Goal: Task Accomplishment & Management: Manage account settings

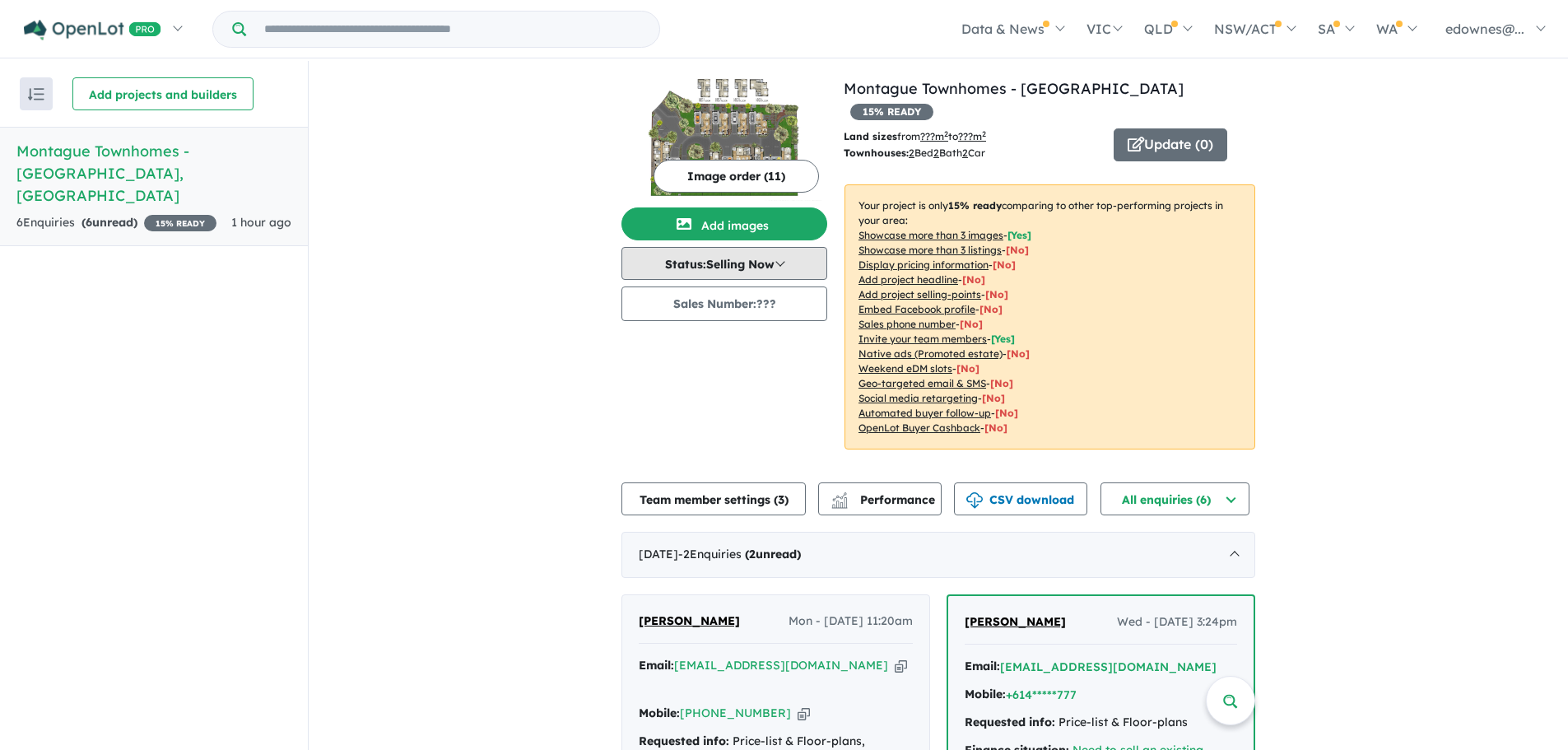
click at [748, 273] on button "Status: Selling Now" at bounding box center [724, 263] width 206 height 33
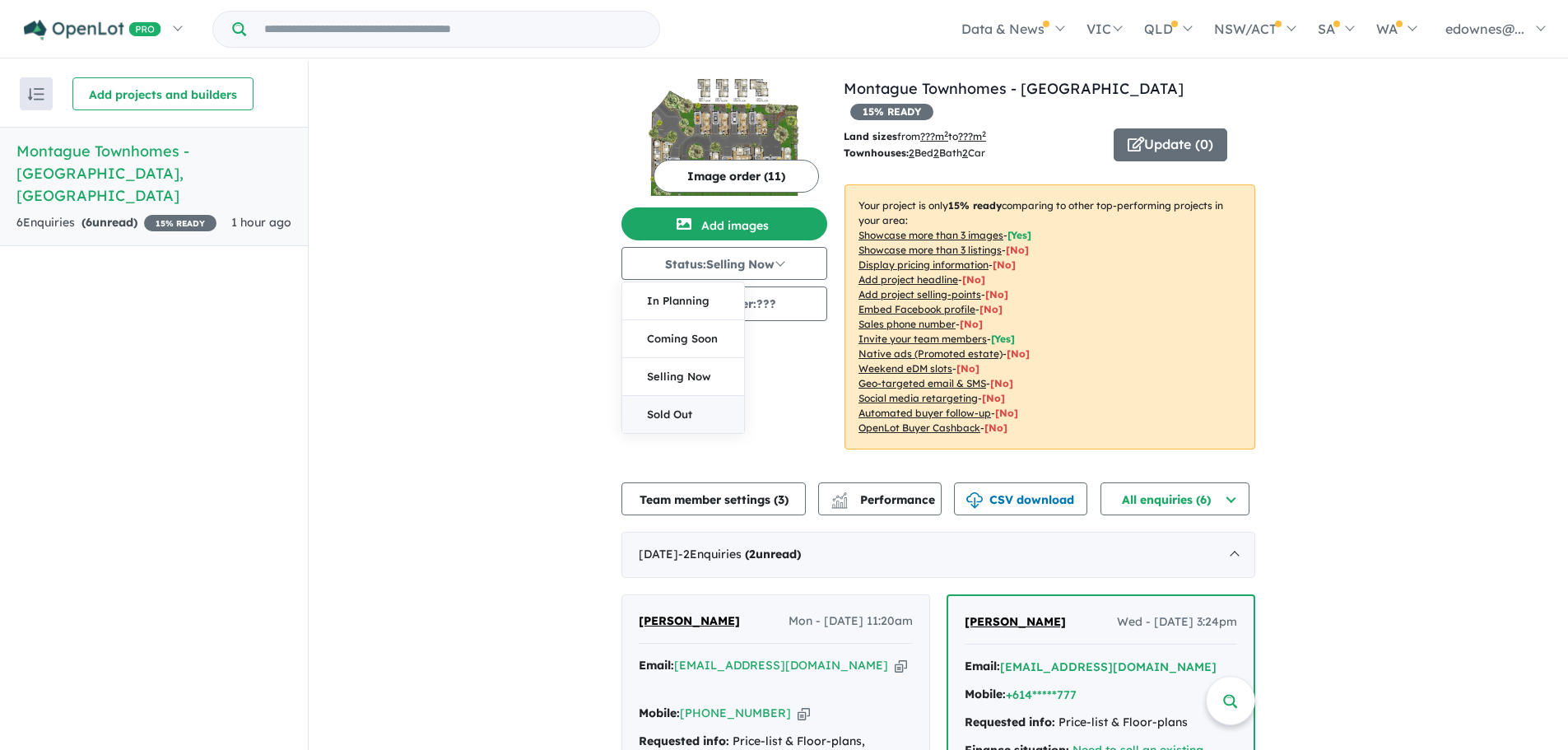
click at [655, 415] on button "Sold Out" at bounding box center [683, 415] width 122 height 37
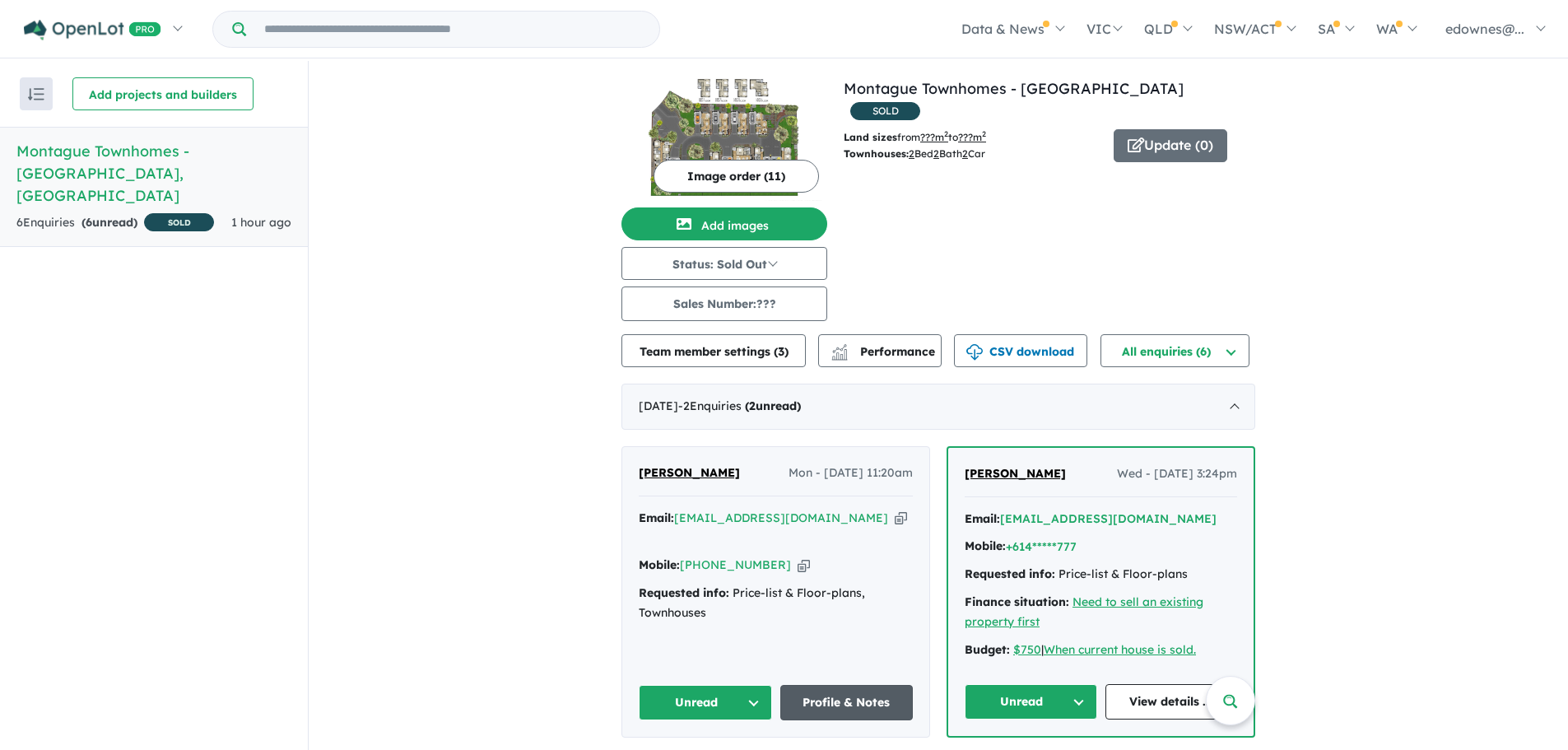
scroll to position [165, 0]
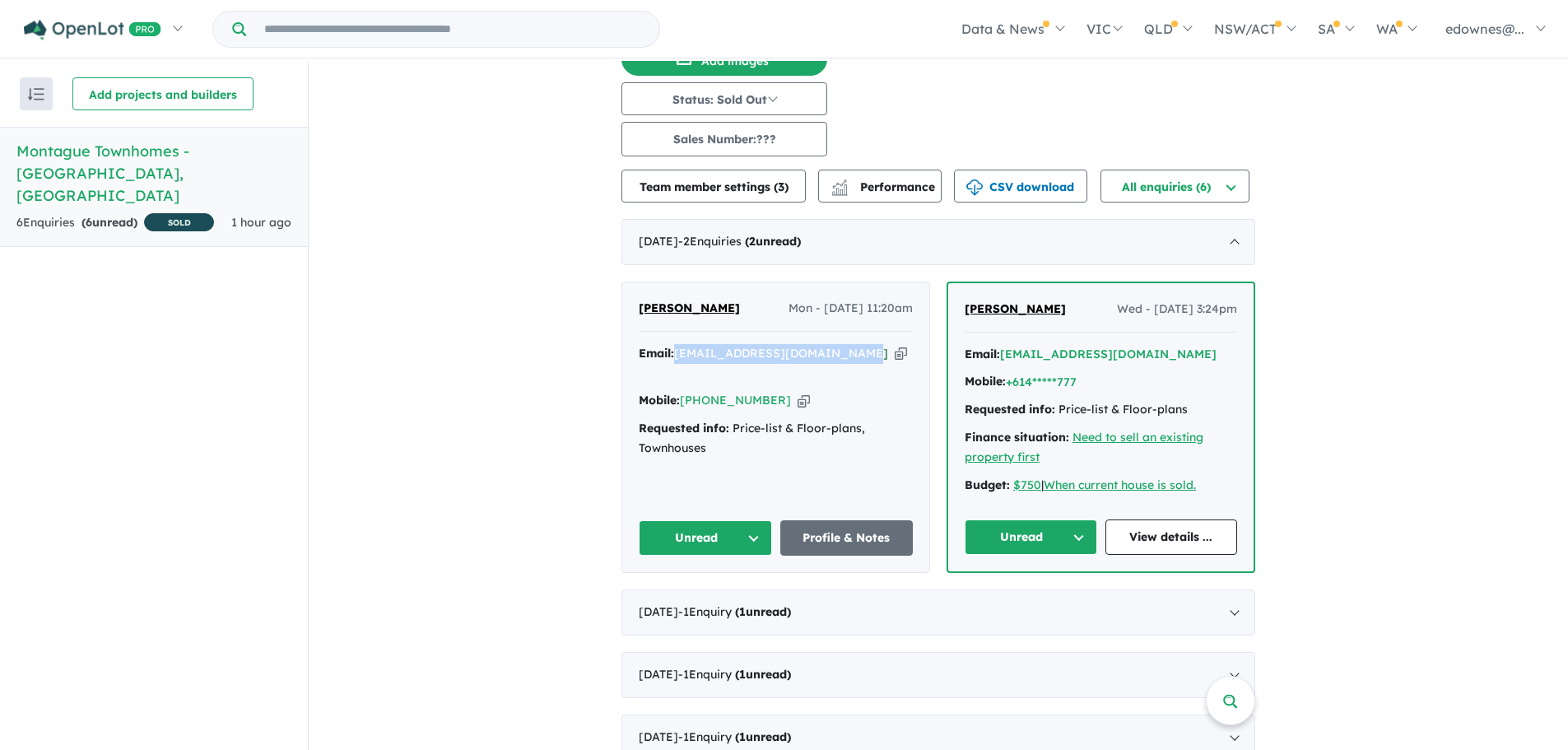
drag, startPoint x: 848, startPoint y: 353, endPoint x: 677, endPoint y: 353, distance: 171.0
click at [677, 353] on div "Email: [EMAIL_ADDRESS][DOMAIN_NAME] Copied!" at bounding box center [775, 363] width 274 height 39
copy a%20Montague%20Townhomes%20-%20Kilsyth"] "[EMAIL_ADDRESS][DOMAIN_NAME]"
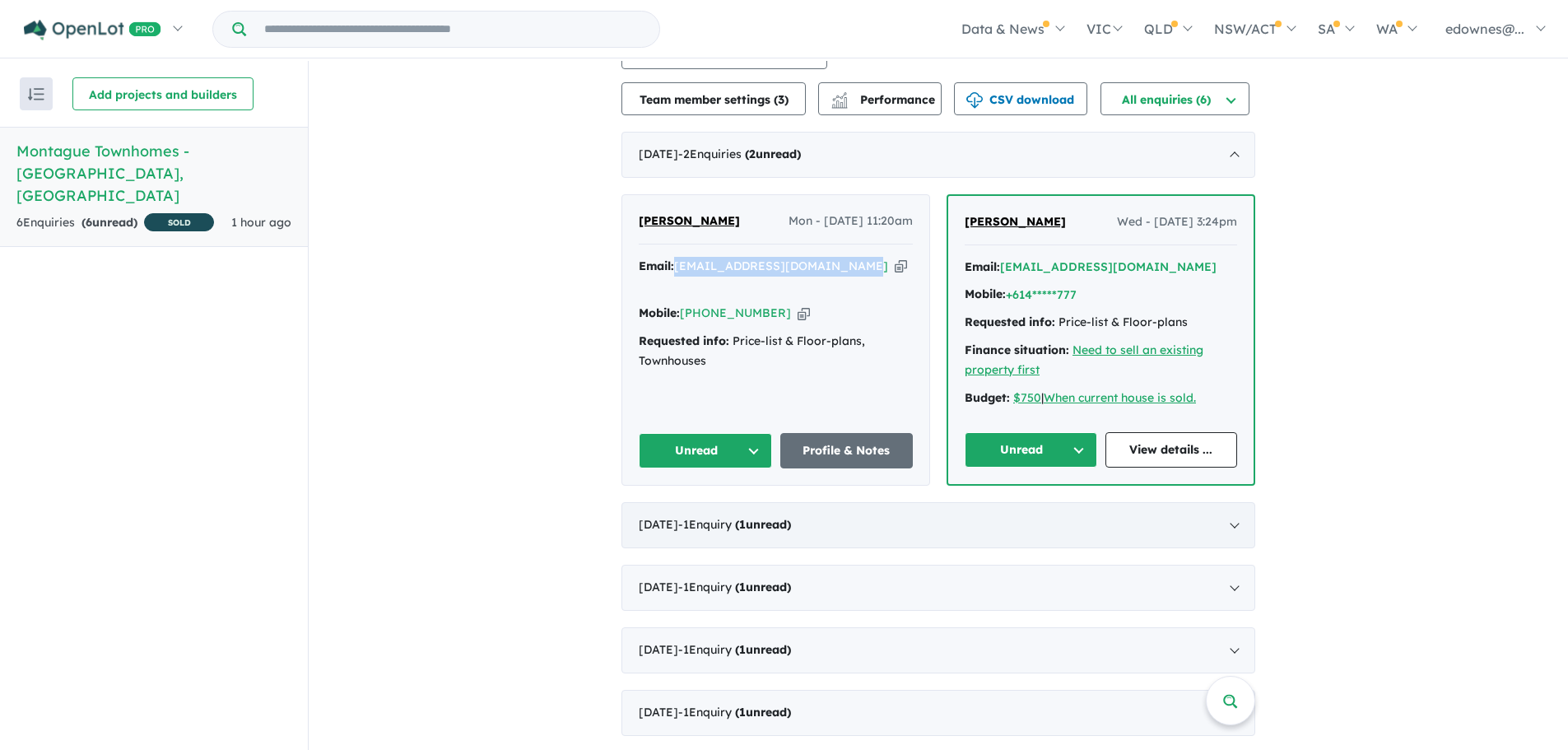
scroll to position [3, 0]
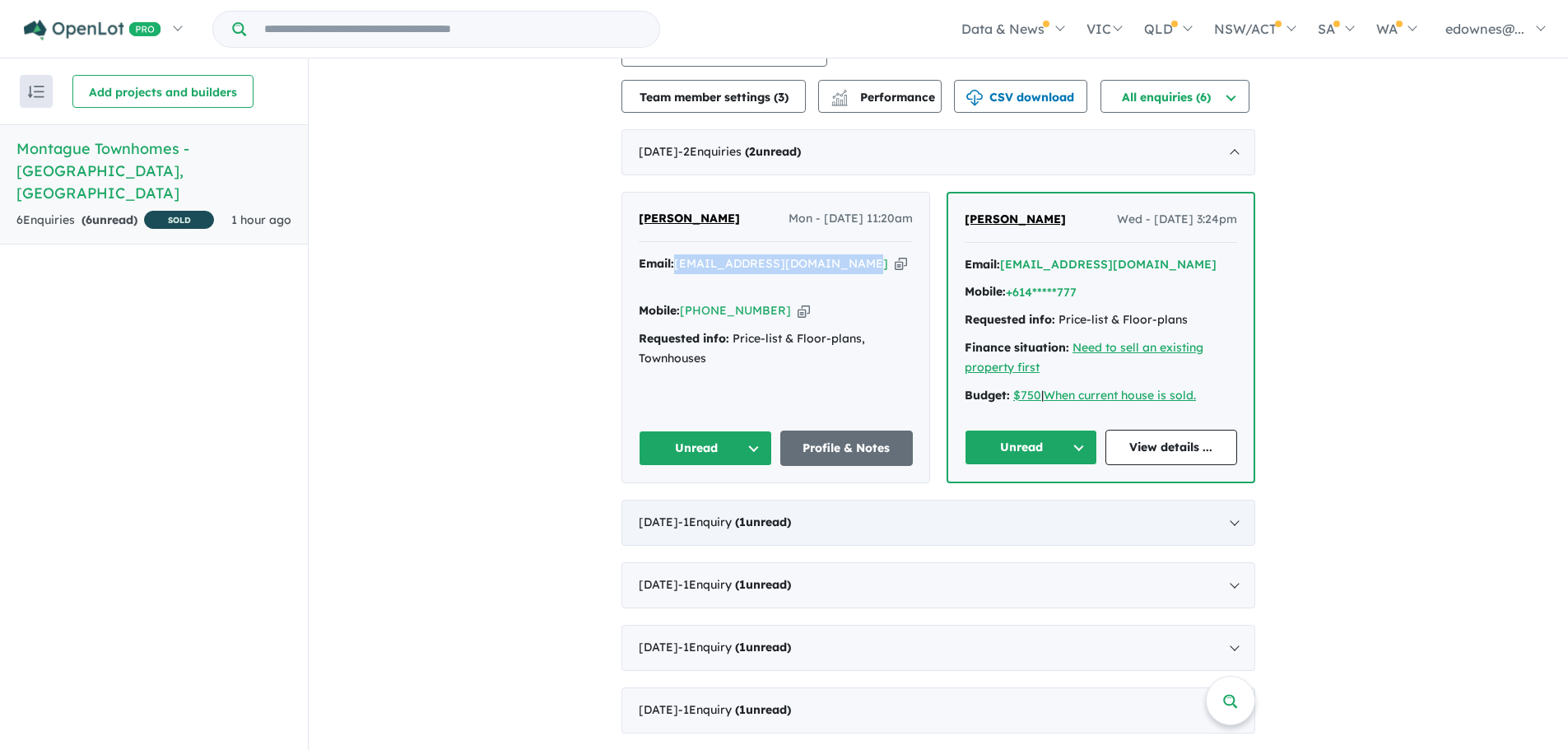
click at [894, 511] on div "[DATE] - 1 Enquir y ( 1 unread)" at bounding box center [938, 523] width 634 height 46
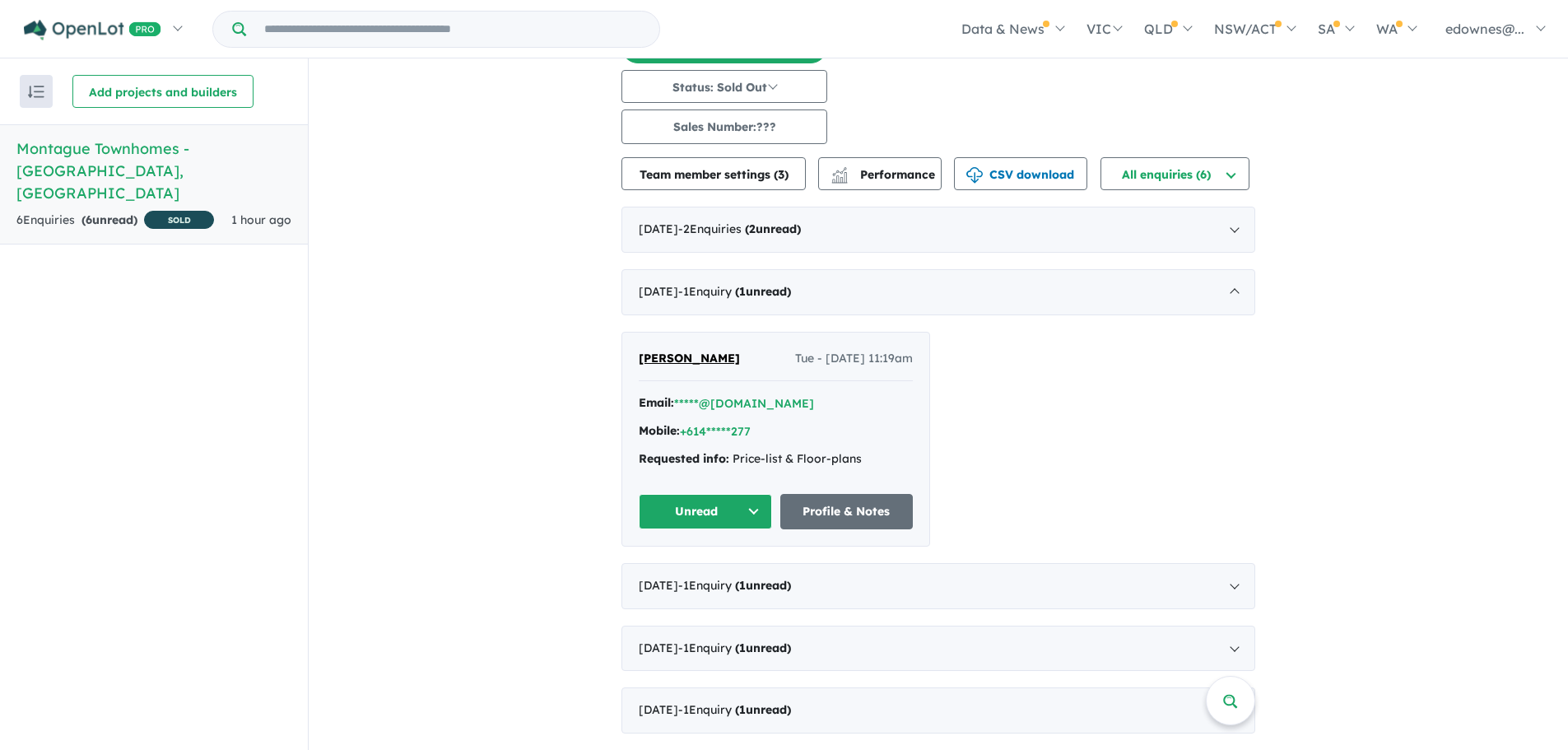
scroll to position [174, 0]
click at [948, 320] on div "[DATE] - 1 Enquir y ( 1 unread) [PERSON_NAME] - [DATE] 11:19am Email: *****@[DO…" at bounding box center [938, 408] width 634 height 278
click at [996, 297] on div "[DATE] - 1 Enquir y ( 1 unread)" at bounding box center [938, 292] width 634 height 46
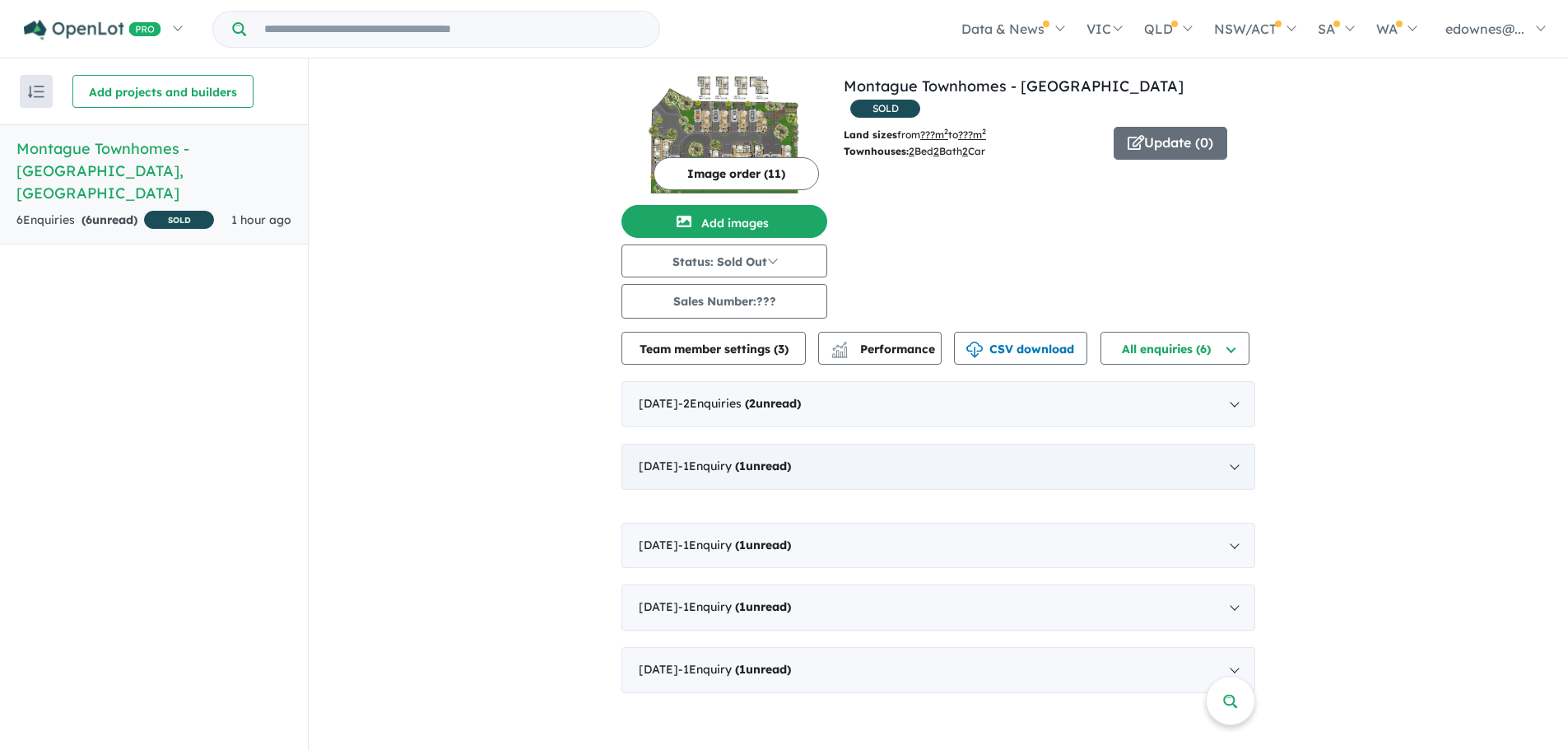
scroll to position [0, 0]
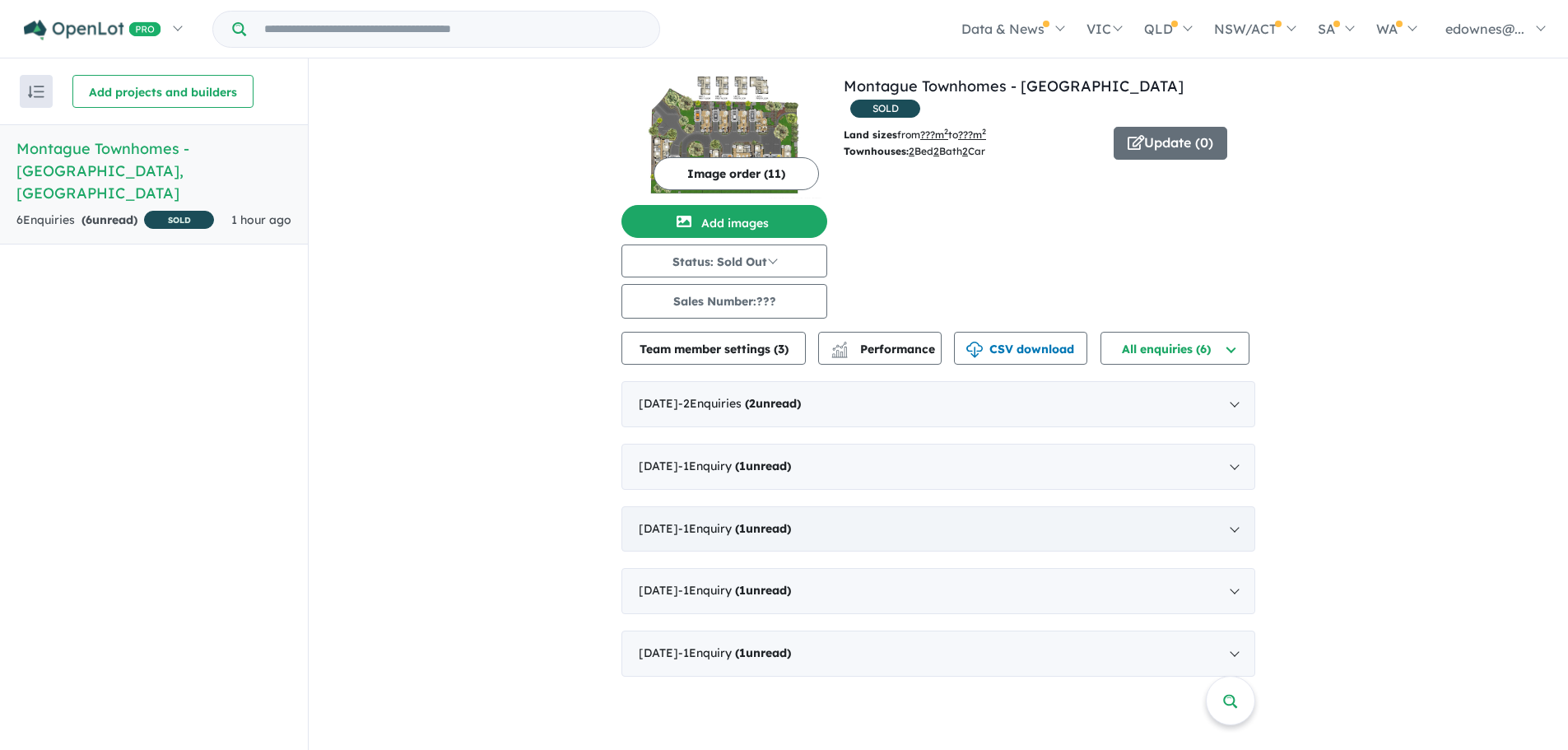
drag, startPoint x: 970, startPoint y: 508, endPoint x: 970, endPoint y: 516, distance: 8.0
click at [969, 516] on div "[DATE] - 1 Enquir y ( 1 unread)" at bounding box center [938, 530] width 634 height 46
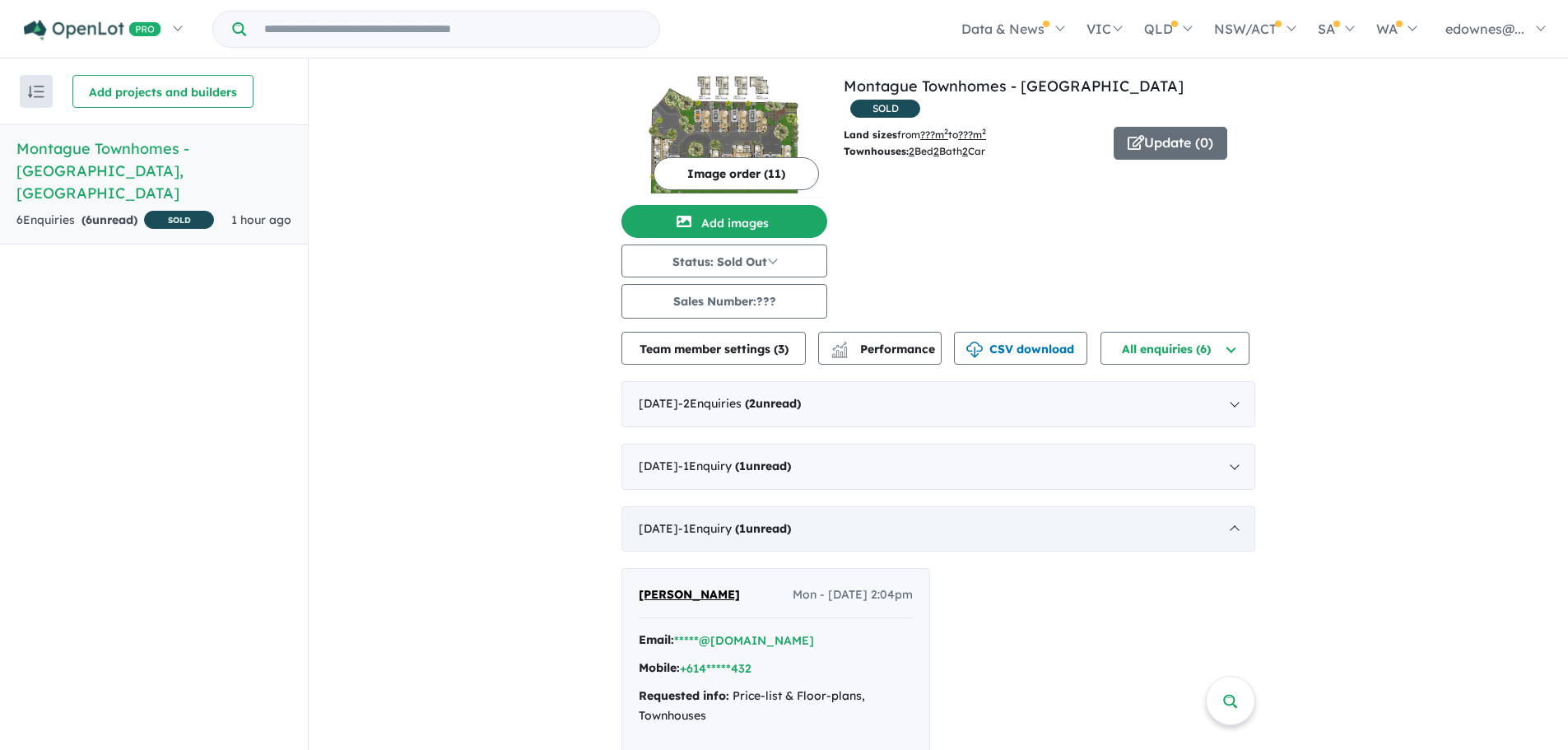
click at [1028, 521] on div "[DATE] - 1 Enquir y ( 1 unread)" at bounding box center [938, 530] width 634 height 46
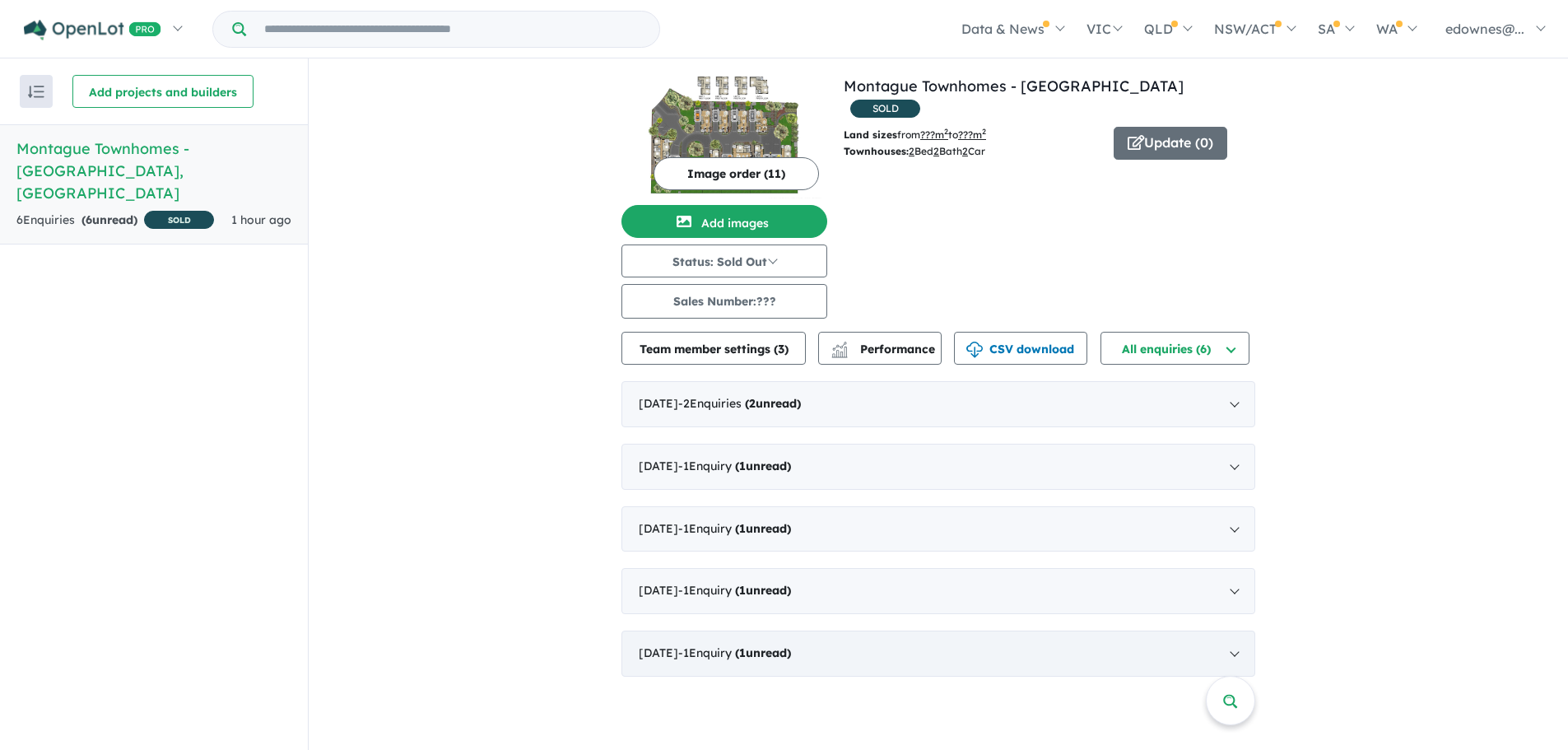
click at [976, 631] on div "[DATE] - 1 Enquir y ( 1 unread)" at bounding box center [938, 654] width 634 height 46
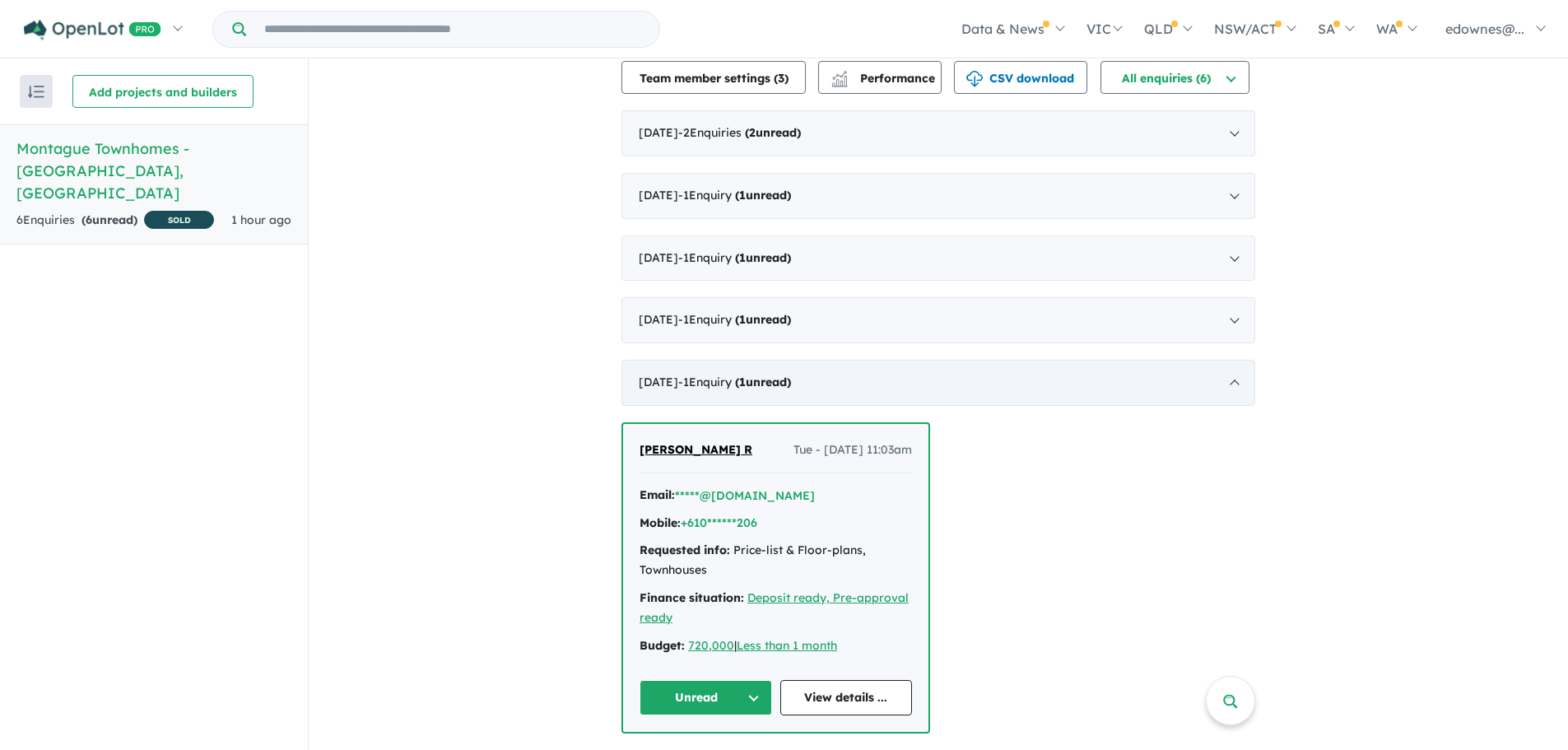
click at [975, 367] on div "[DATE] - 1 Enquir y ( 1 unread)" at bounding box center [938, 383] width 634 height 46
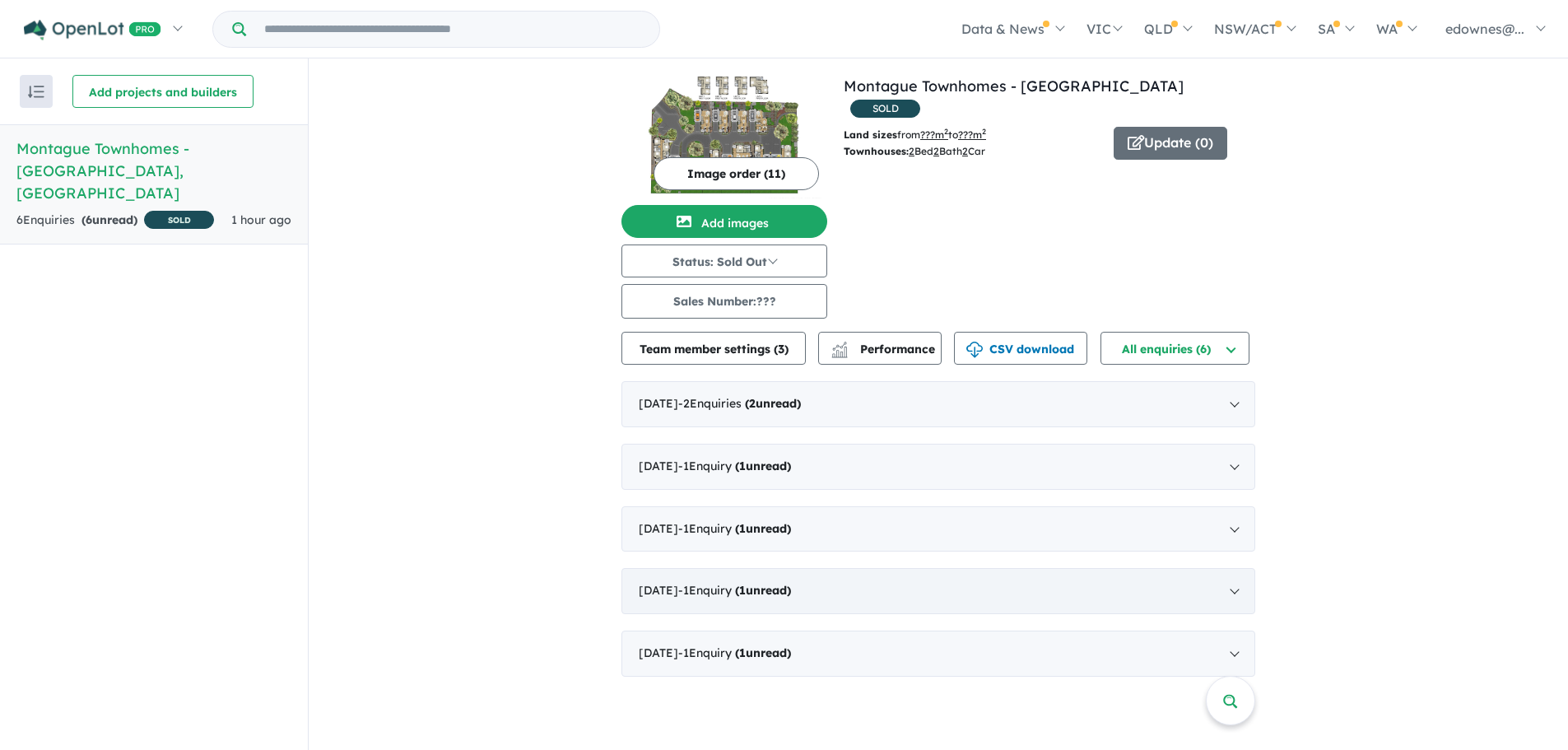
click at [976, 575] on div "[DATE] - 1 Enquir y ( 1 unread)" at bounding box center [938, 591] width 634 height 46
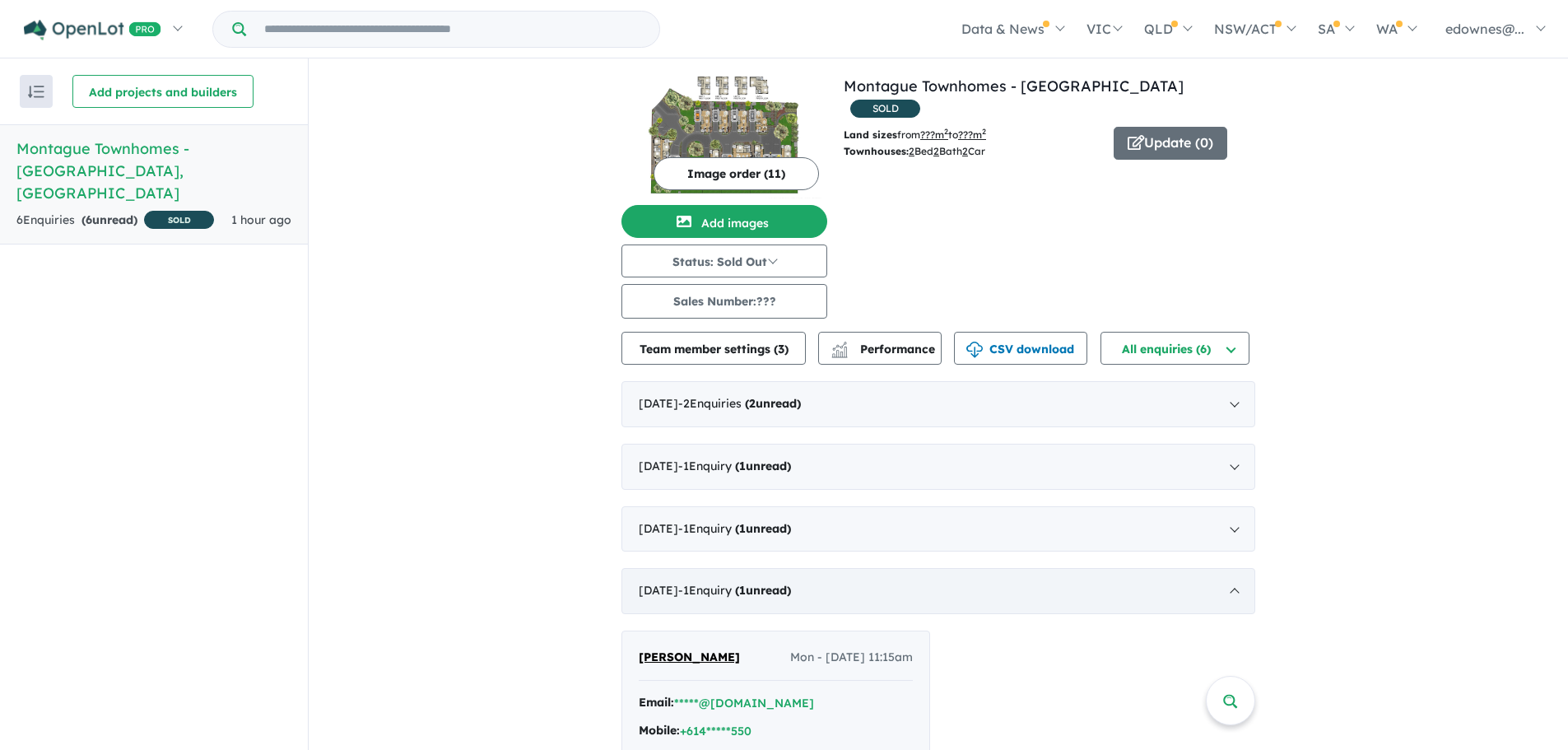
click at [1011, 592] on div "[DATE] - 1 Enquir y ( 1 unread)" at bounding box center [938, 591] width 634 height 46
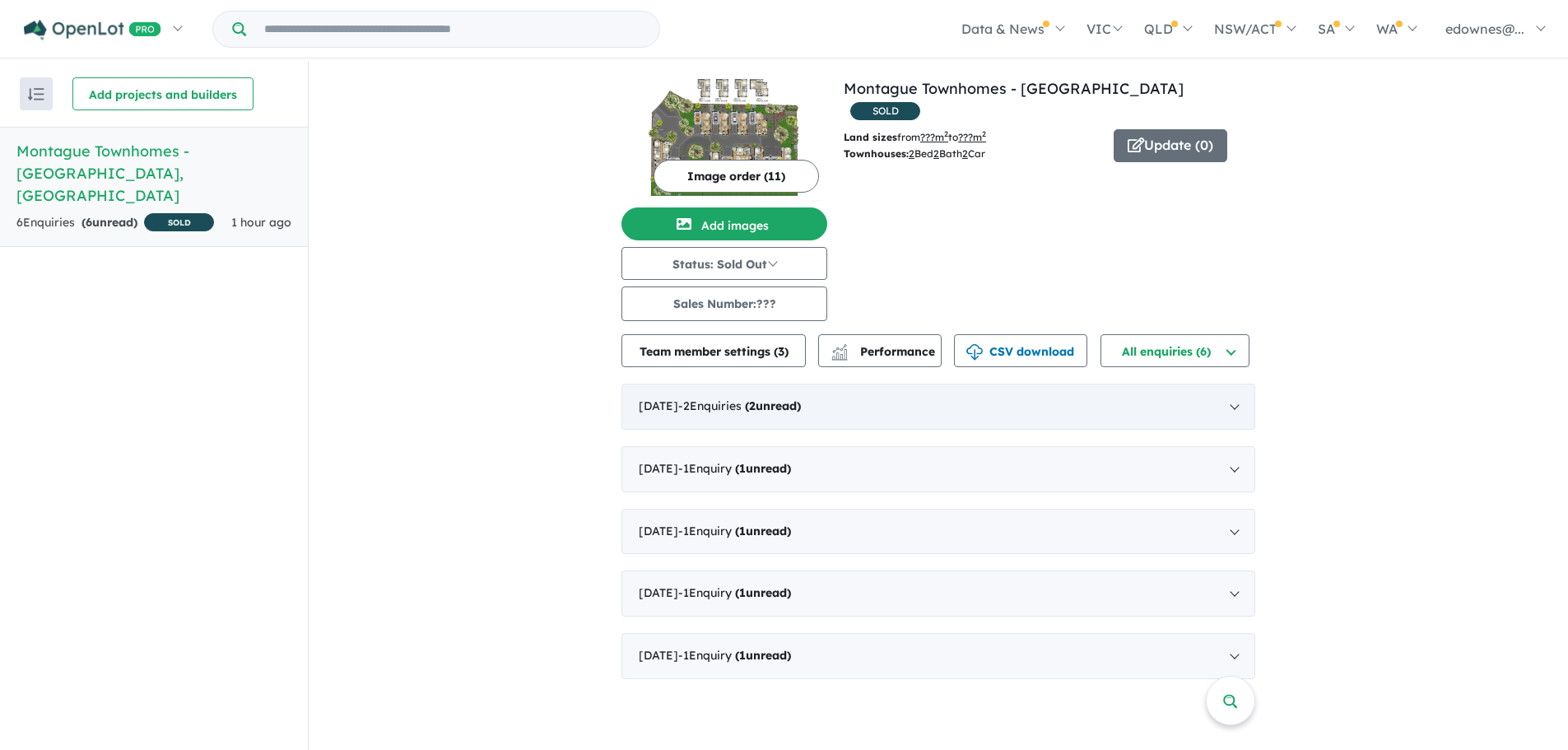
click at [852, 416] on div "[DATE] - 2 Enquir ies ( 2 unread)" at bounding box center [938, 407] width 634 height 46
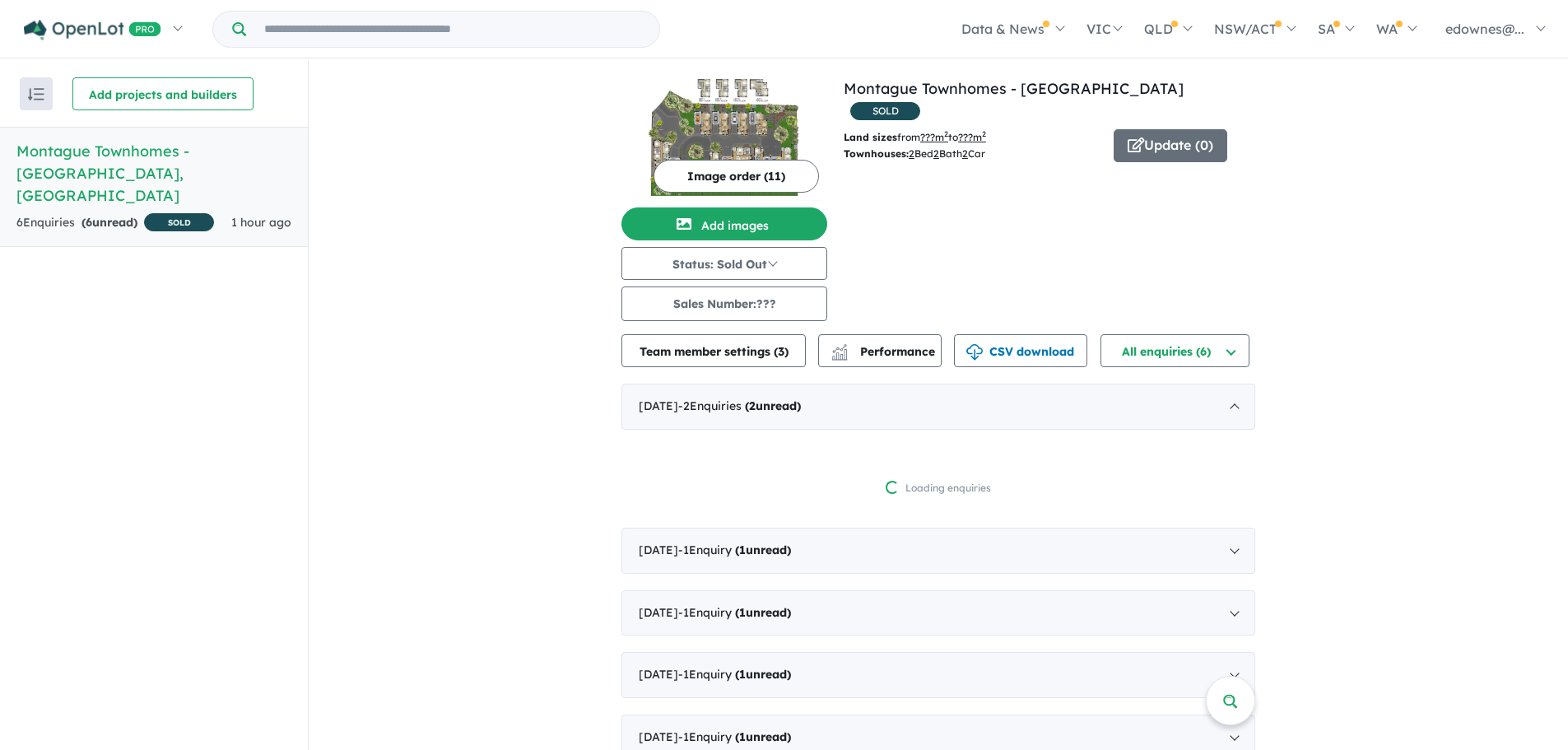
scroll to position [3, 0]
